Goal: Navigation & Orientation: Find specific page/section

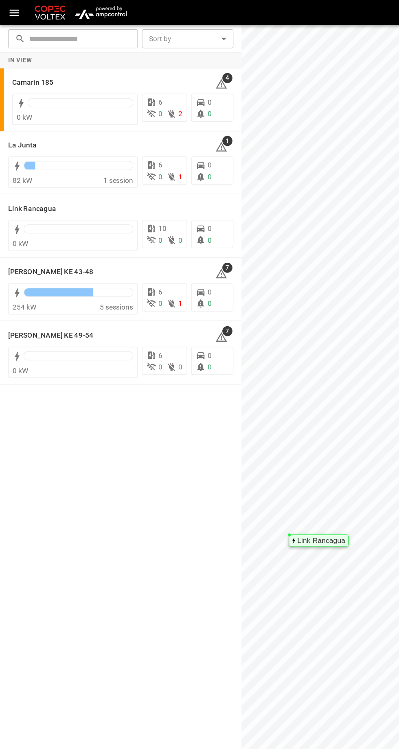
click at [18, 222] on h6 "[PERSON_NAME] KE 43-48" at bounding box center [41, 220] width 69 height 9
click at [36, 117] on icon at bounding box center [36, 117] width 7 height 7
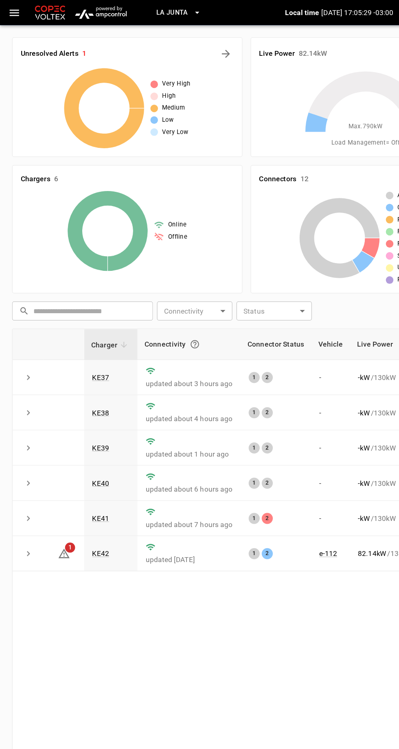
click at [20, 417] on icon "expand row" at bounding box center [23, 420] width 8 height 8
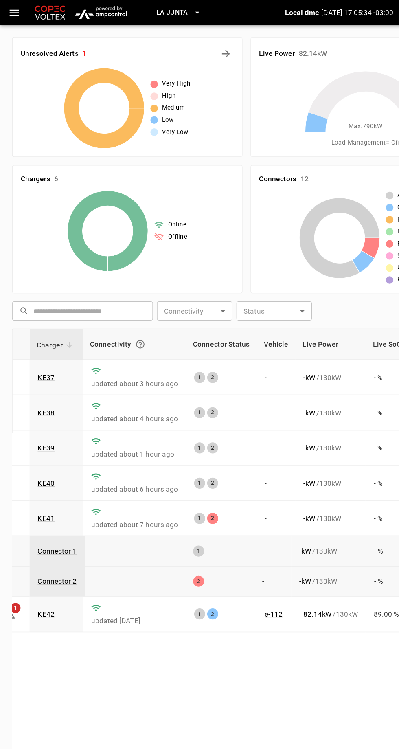
scroll to position [0, 25]
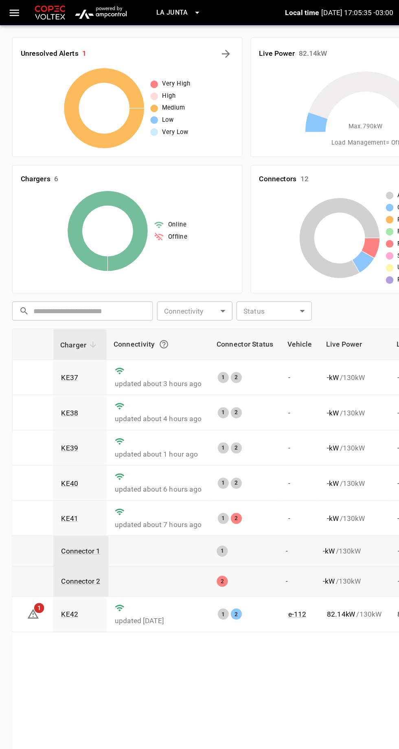
click at [53, 419] on link "KE41" at bounding box center [57, 419] width 14 height 7
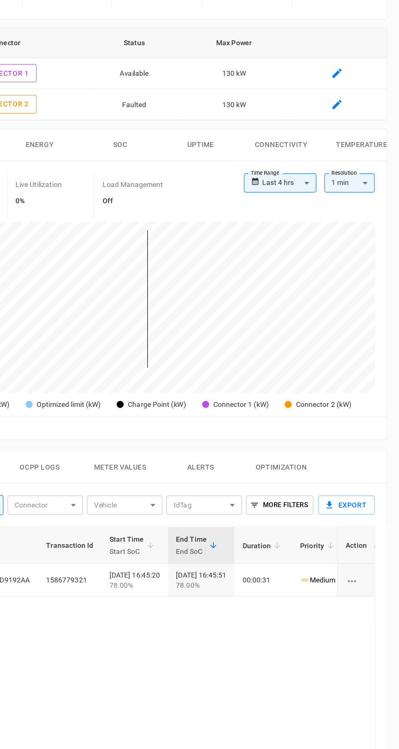
scroll to position [20, 0]
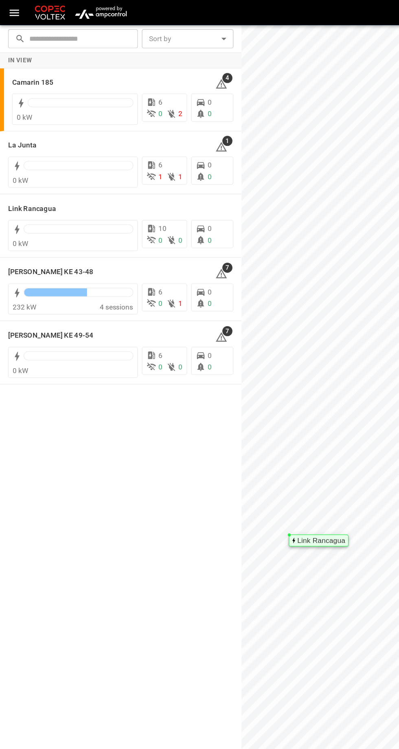
click at [56, 219] on h6 "Loza Colon KE 43-48" at bounding box center [41, 220] width 69 height 9
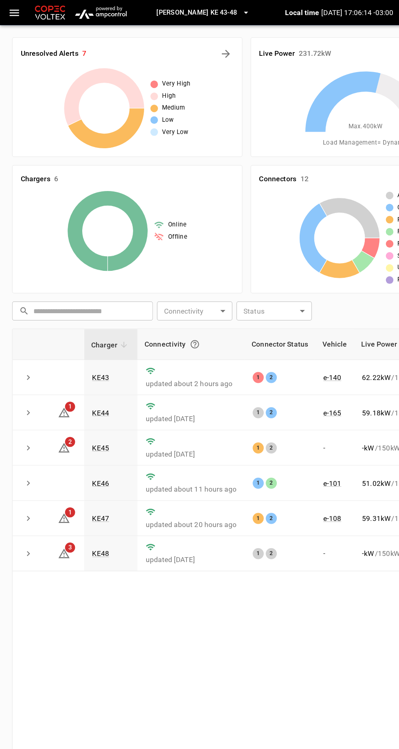
click at [19, 305] on icon "expand row" at bounding box center [23, 306] width 8 height 8
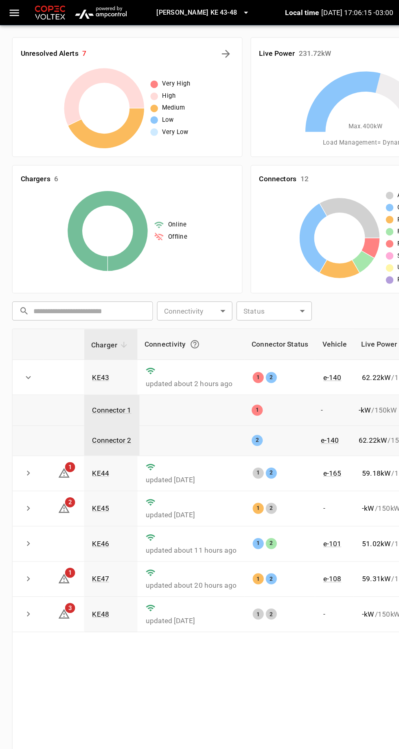
click at [79, 303] on link "KE43" at bounding box center [82, 305] width 14 height 7
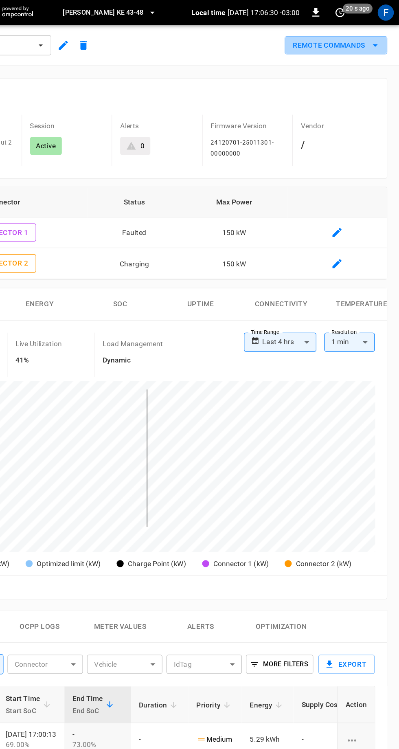
click at [381, 36] on icon "remote commands options" at bounding box center [380, 37] width 4 height 2
